Goal: Task Accomplishment & Management: Manage account settings

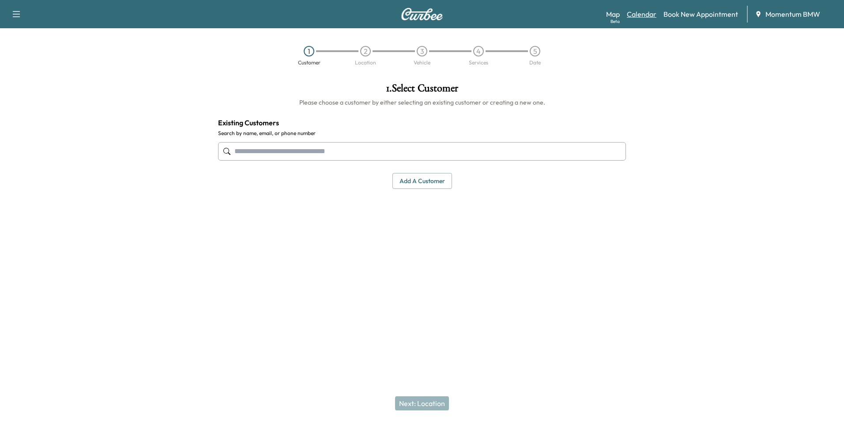
click at [644, 15] on link "Calendar" at bounding box center [642, 14] width 30 height 11
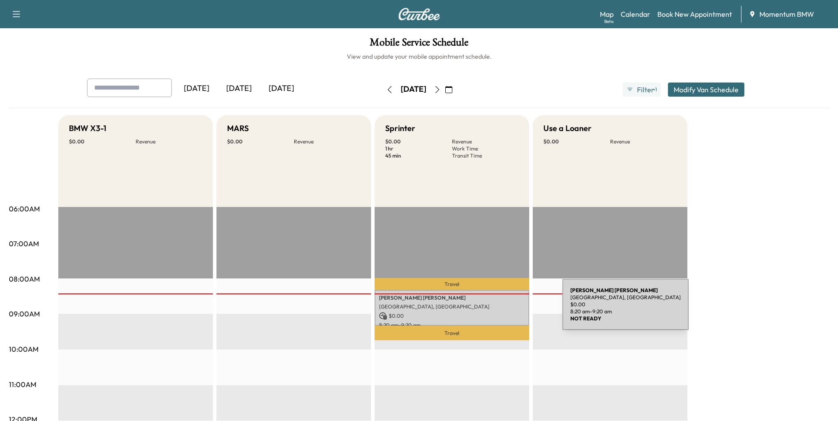
click at [496, 310] on div "[PERSON_NAME] [GEOGRAPHIC_DATA], [GEOGRAPHIC_DATA] $ 0.00 8:20 am - 9:20 am" at bounding box center [451, 308] width 155 height 36
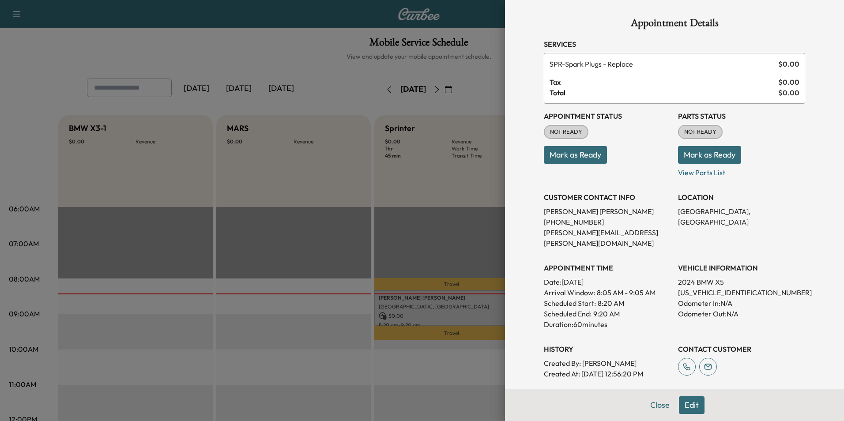
click at [574, 152] on button "Mark as Ready" at bounding box center [575, 155] width 63 height 18
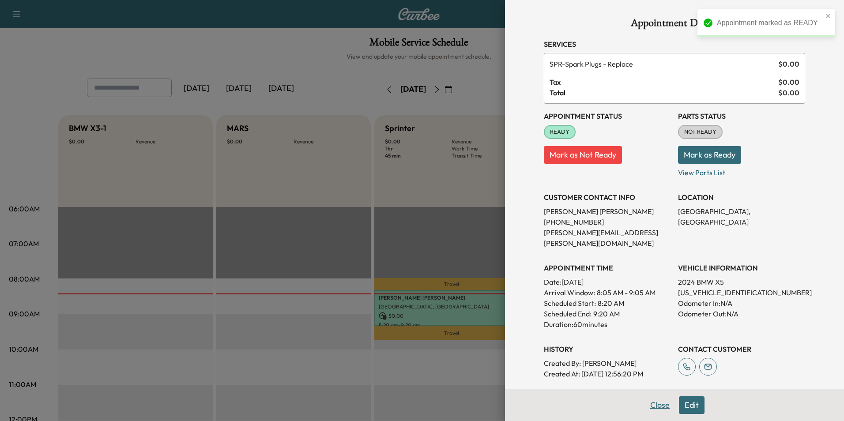
click at [658, 406] on button "Close" at bounding box center [660, 406] width 31 height 18
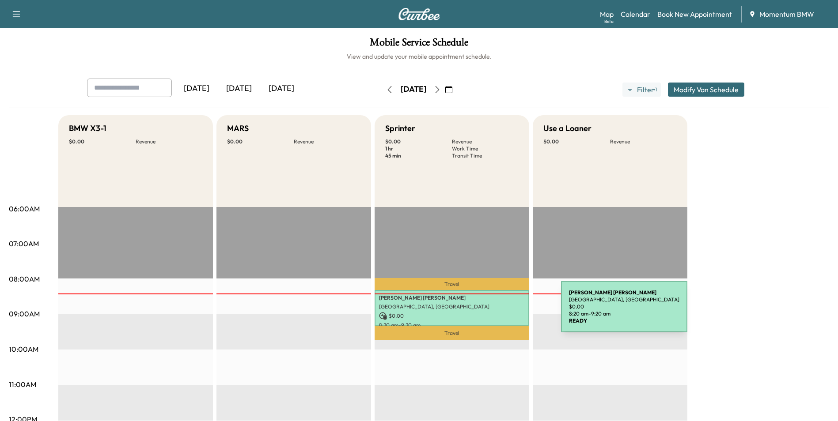
click at [495, 312] on p "$ 0.00" at bounding box center [452, 316] width 146 height 8
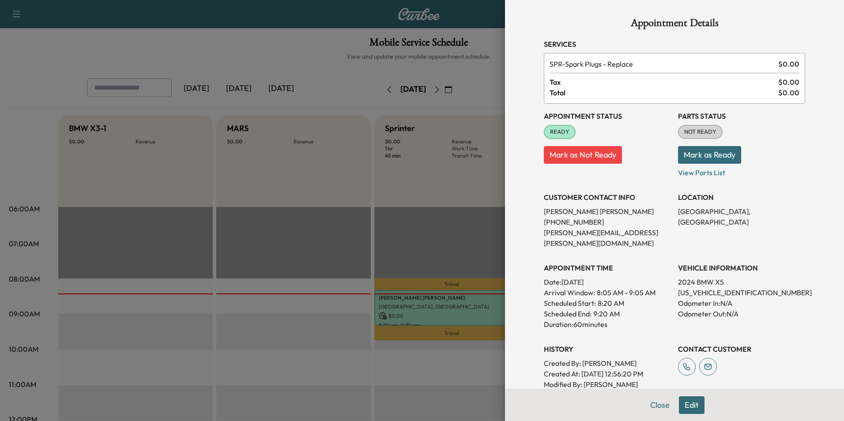
click at [699, 287] on p "[US_VEHICLE_IDENTIFICATION_NUMBER]" at bounding box center [741, 292] width 127 height 11
copy p "[US_VEHICLE_IDENTIFICATION_NUMBER]"
